Goal: Task Accomplishment & Management: Use online tool/utility

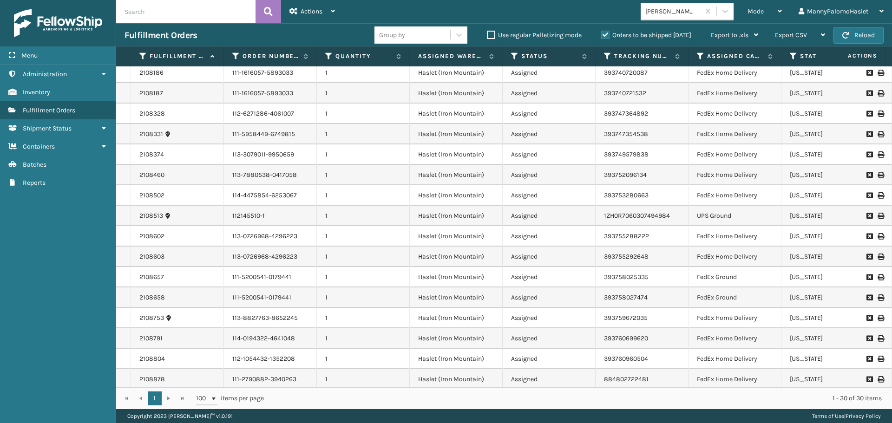
scroll to position [299, 0]
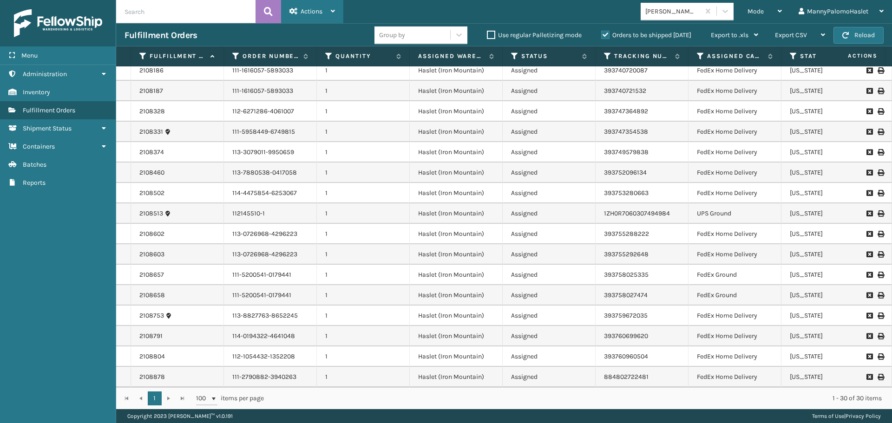
click at [332, 10] on icon at bounding box center [333, 11] width 4 height 7
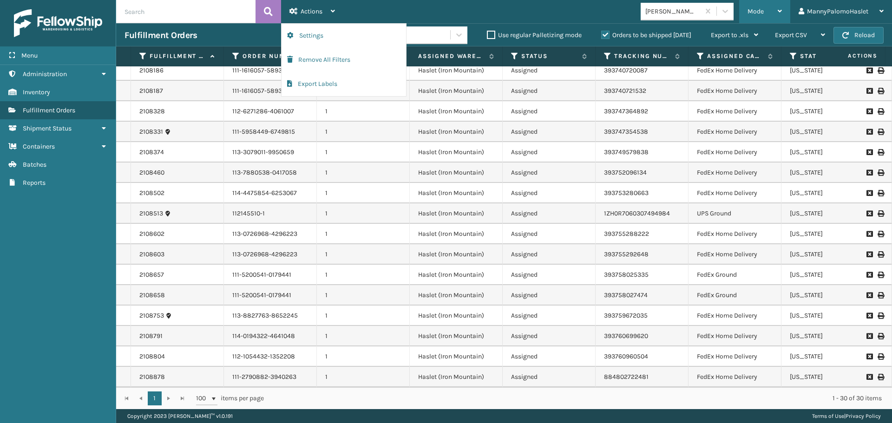
click at [778, 9] on icon at bounding box center [780, 11] width 4 height 7
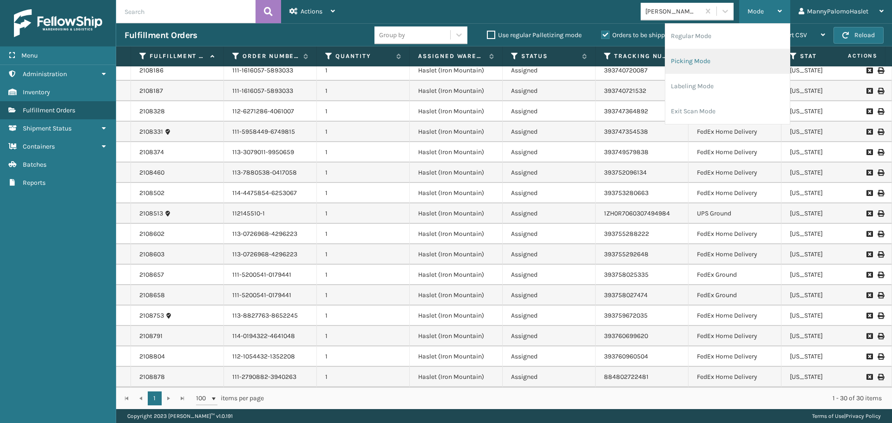
click at [693, 56] on li "Picking Mode" at bounding box center [727, 61] width 124 height 25
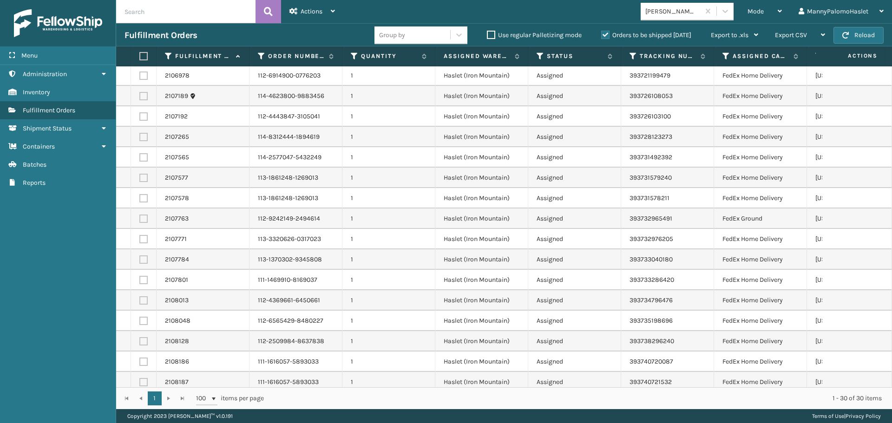
scroll to position [0, 0]
click at [144, 55] on label at bounding box center [142, 56] width 6 height 8
click at [140, 55] on input "checkbox" at bounding box center [139, 56] width 0 height 6
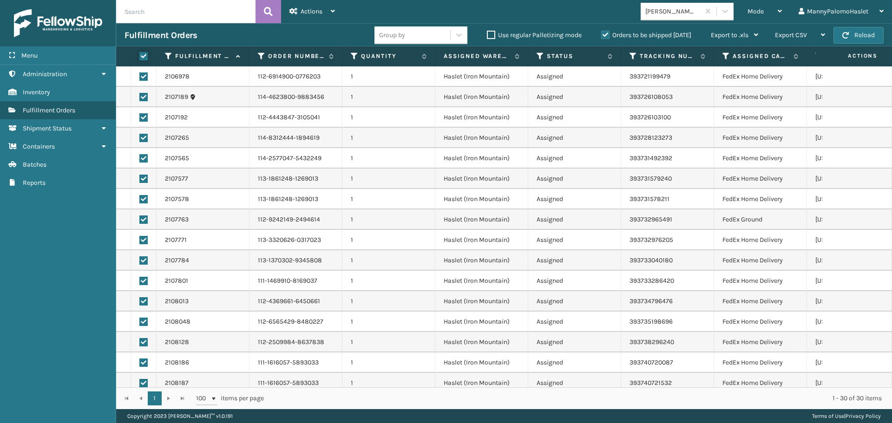
checkbox input "true"
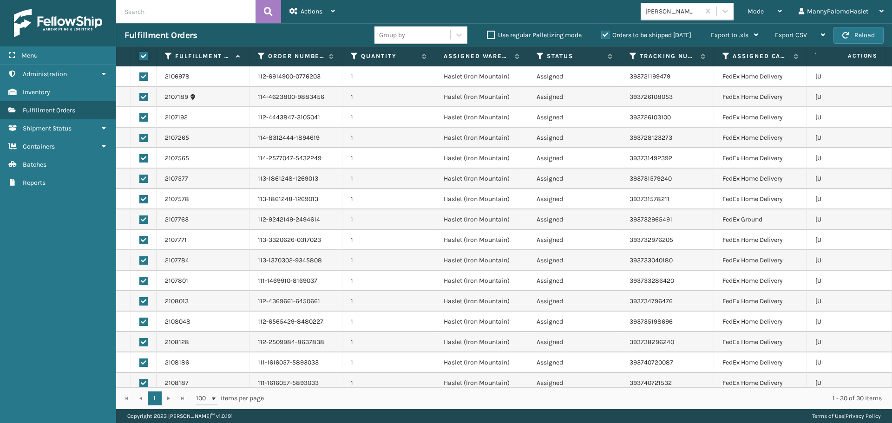
checkbox input "true"
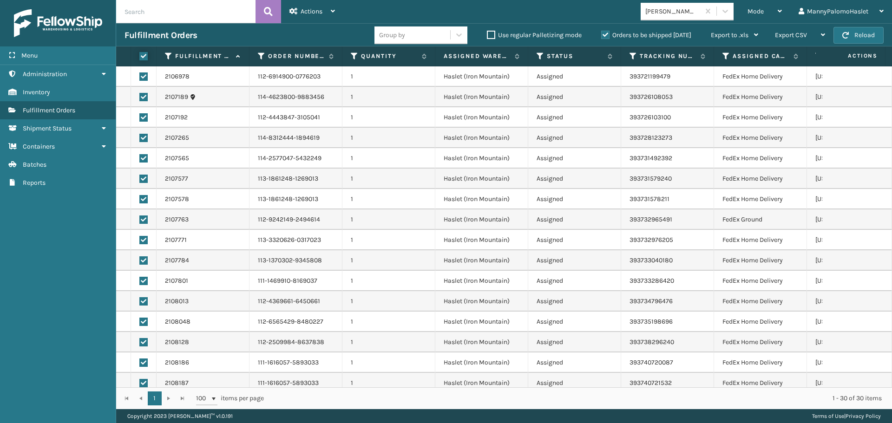
checkbox input "true"
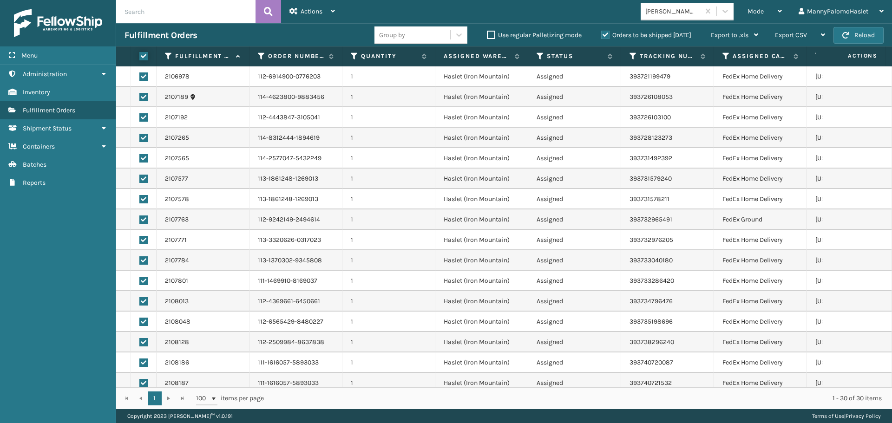
checkbox input "true"
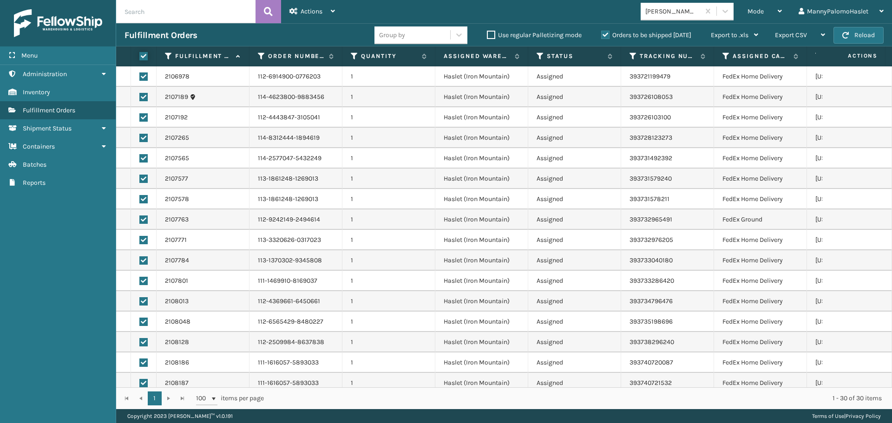
checkbox input "true"
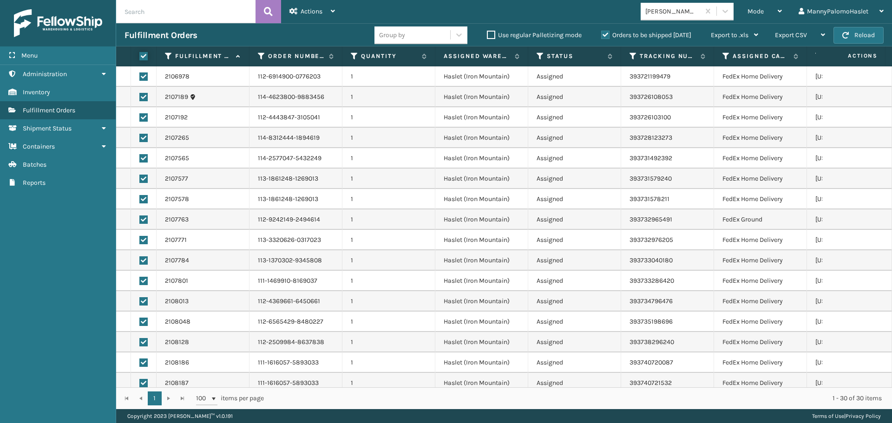
checkbox input "true"
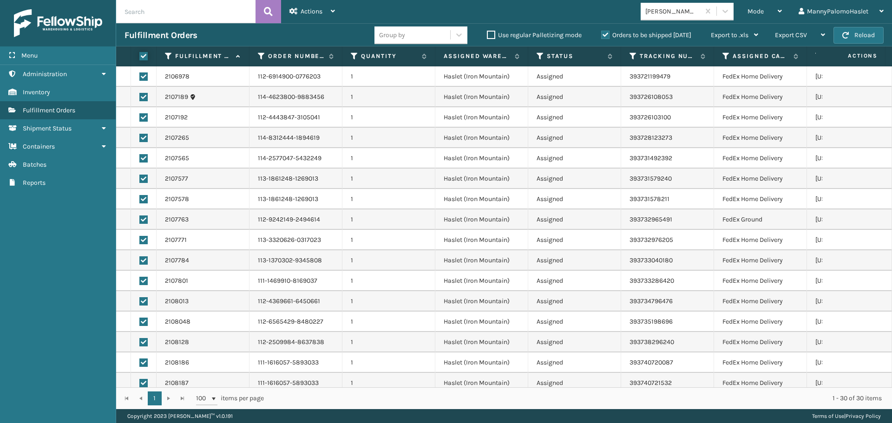
checkbox input "true"
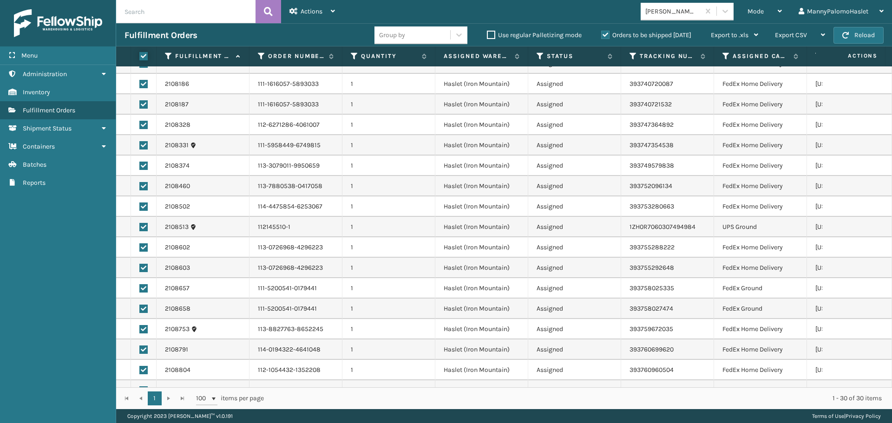
scroll to position [299, 0]
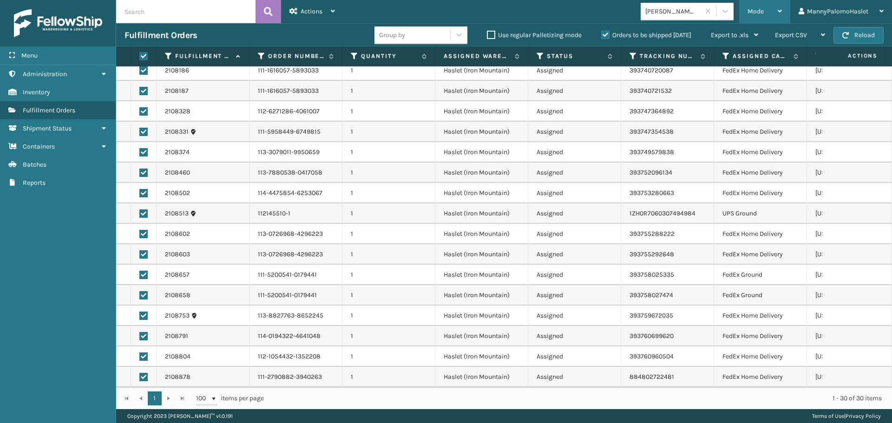
click at [756, 13] on span "Mode" at bounding box center [755, 11] width 16 height 8
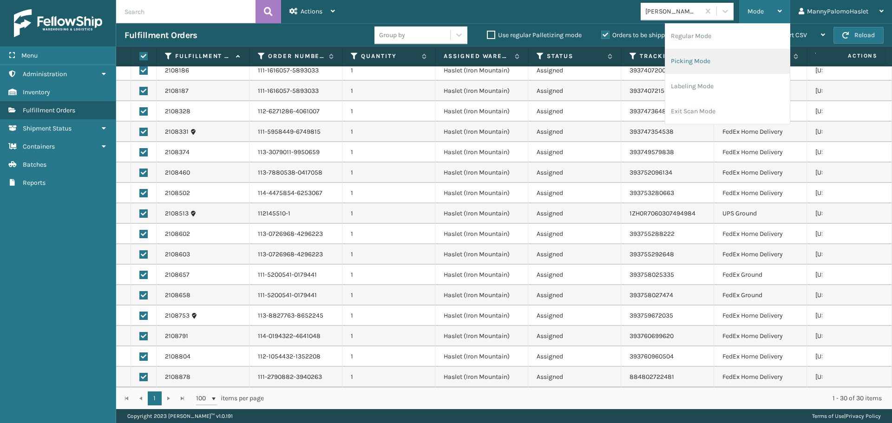
click at [694, 64] on li "Picking Mode" at bounding box center [727, 61] width 124 height 25
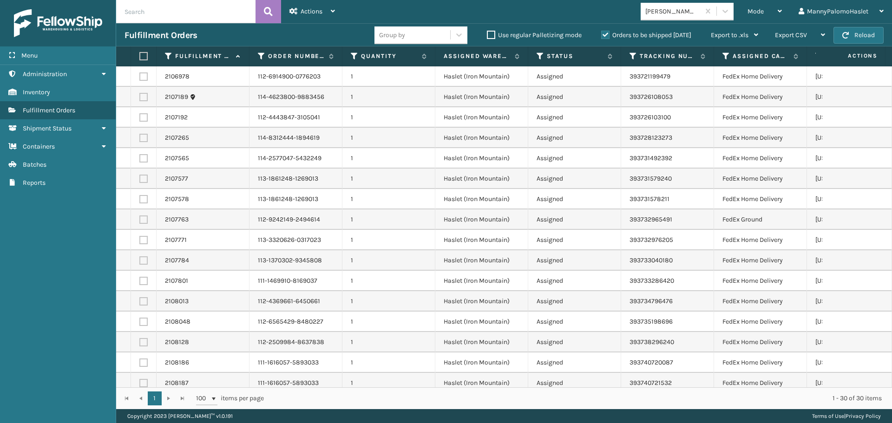
click at [143, 57] on label at bounding box center [142, 56] width 6 height 8
click at [140, 57] on input "checkbox" at bounding box center [139, 56] width 0 height 6
checkbox input "true"
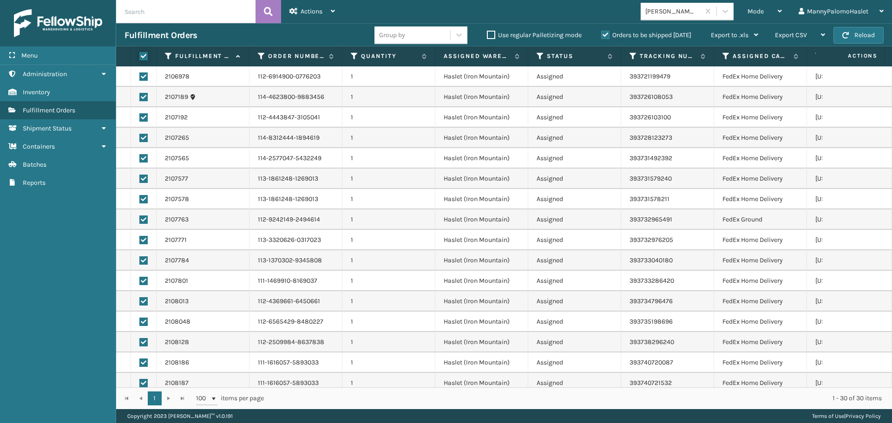
checkbox input "true"
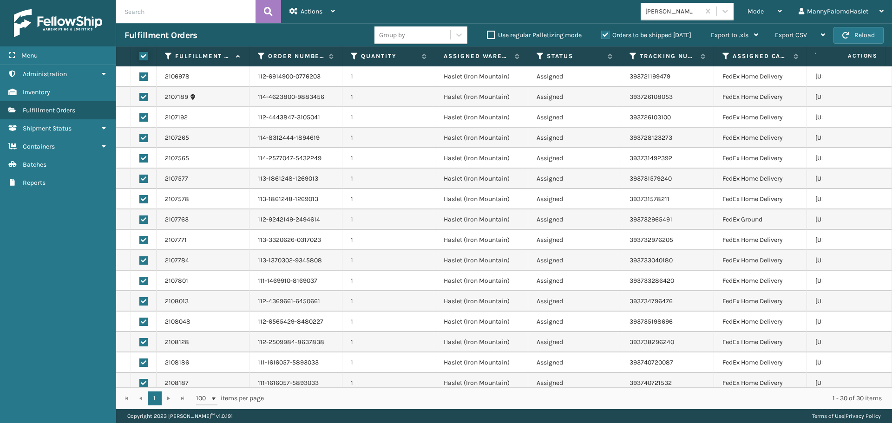
checkbox input "true"
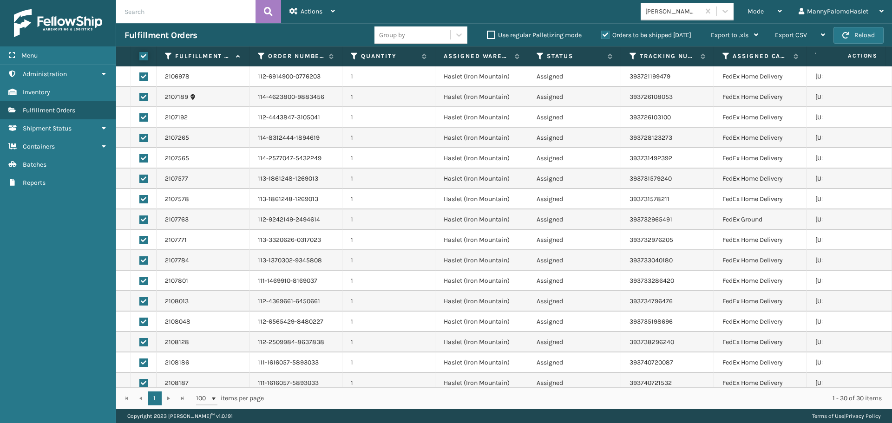
checkbox input "true"
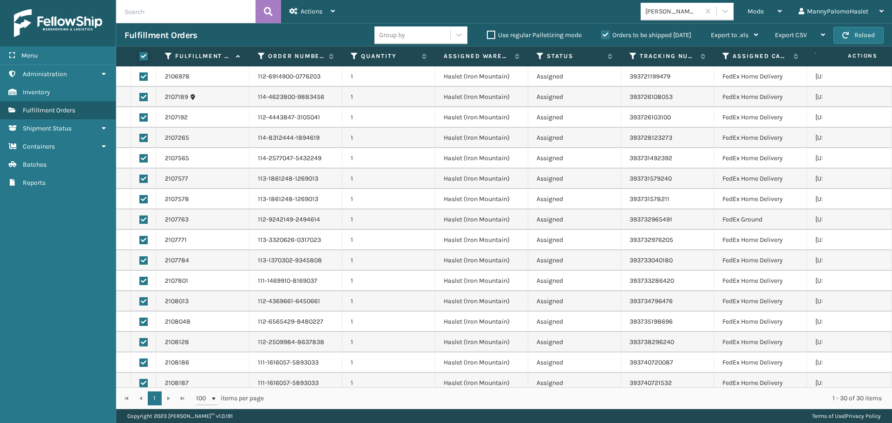
checkbox input "true"
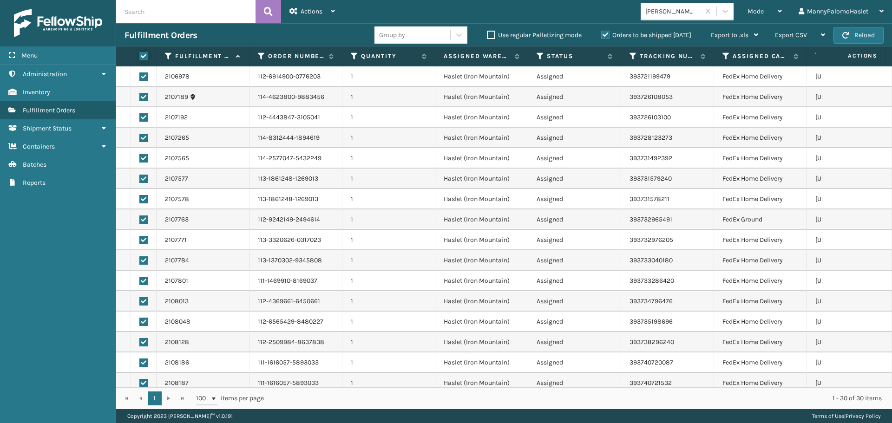
checkbox input "true"
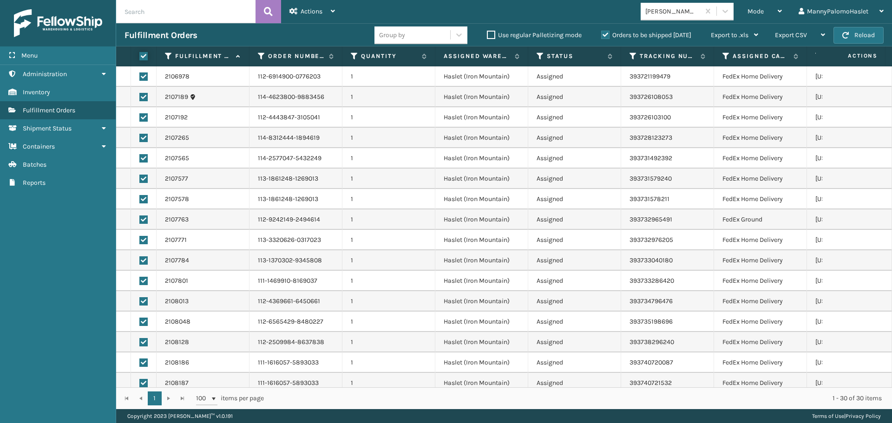
checkbox input "true"
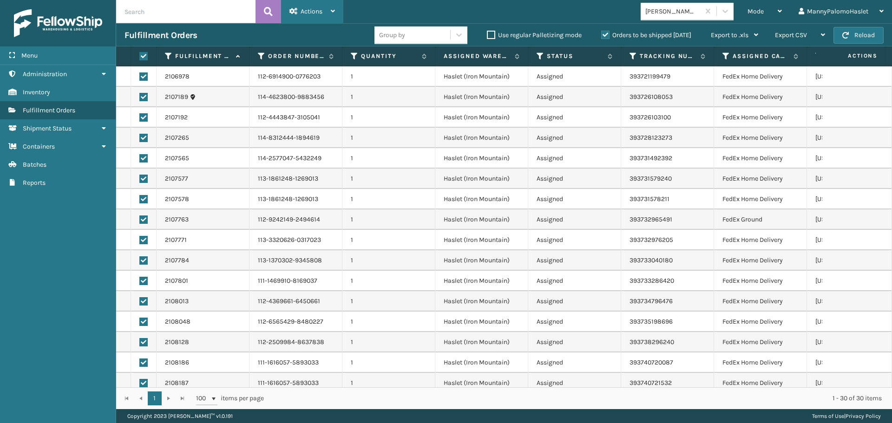
click at [328, 14] on div "Actions" at bounding box center [312, 11] width 46 height 23
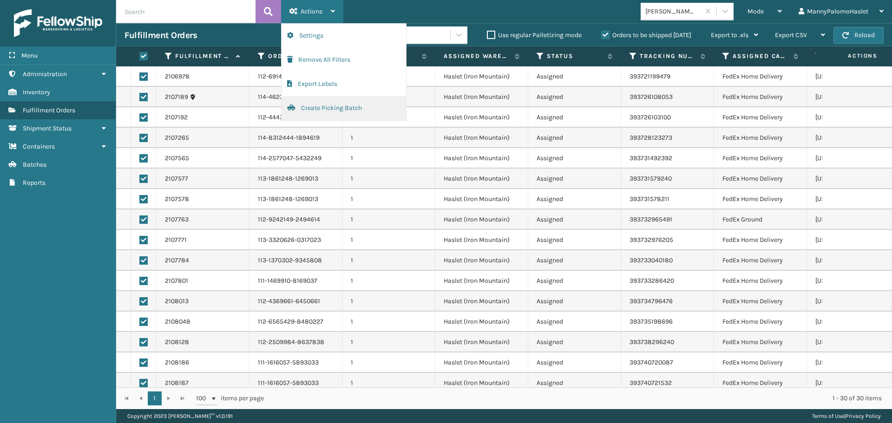
click at [344, 111] on button "Create Picking Batch" at bounding box center [343, 108] width 124 height 24
